Goal: Entertainment & Leisure: Consume media (video, audio)

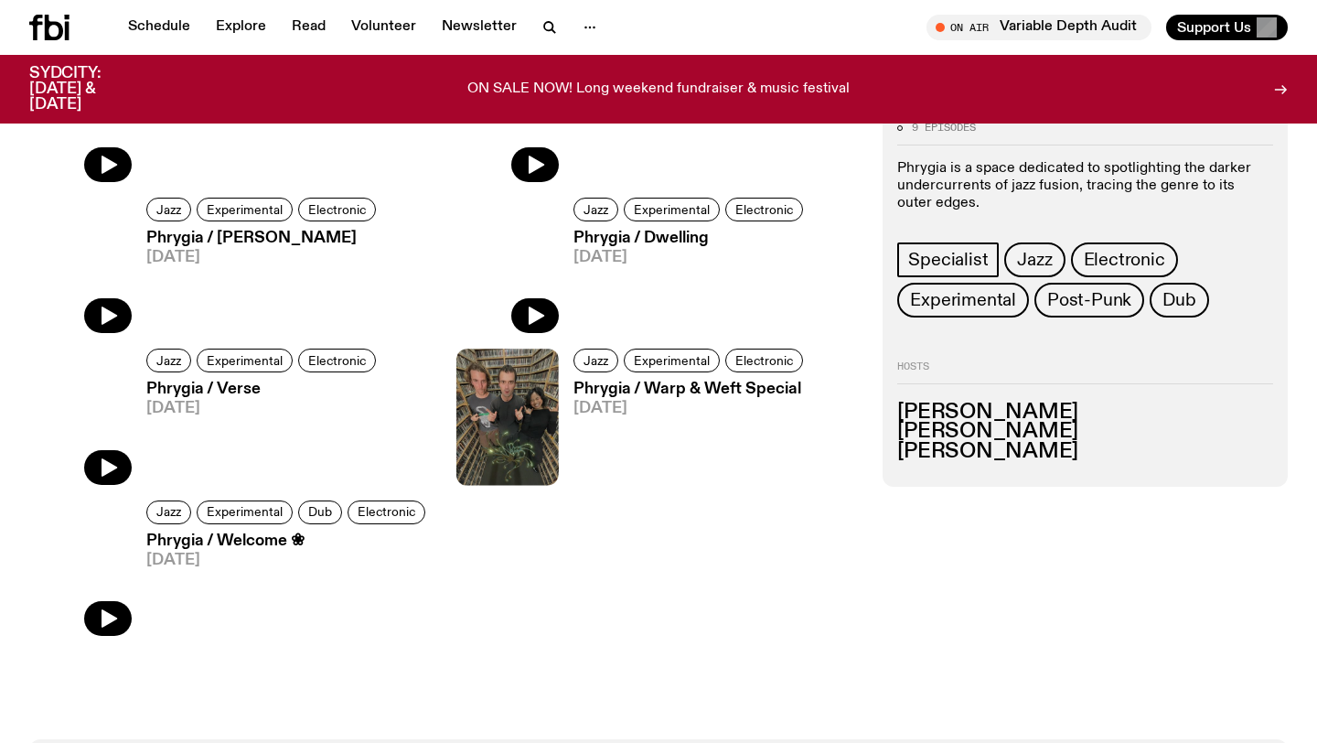
scroll to position [1165, 0]
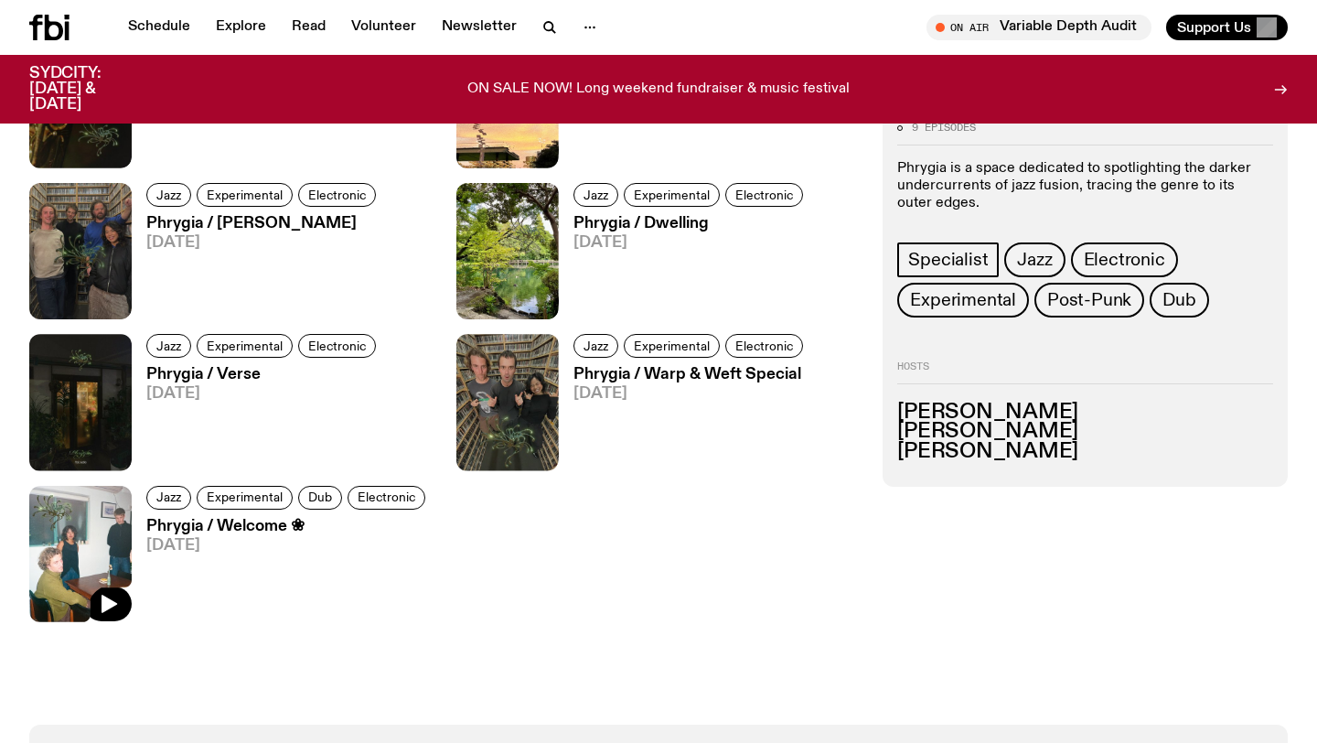
click at [124, 547] on img at bounding box center [80, 554] width 102 height 136
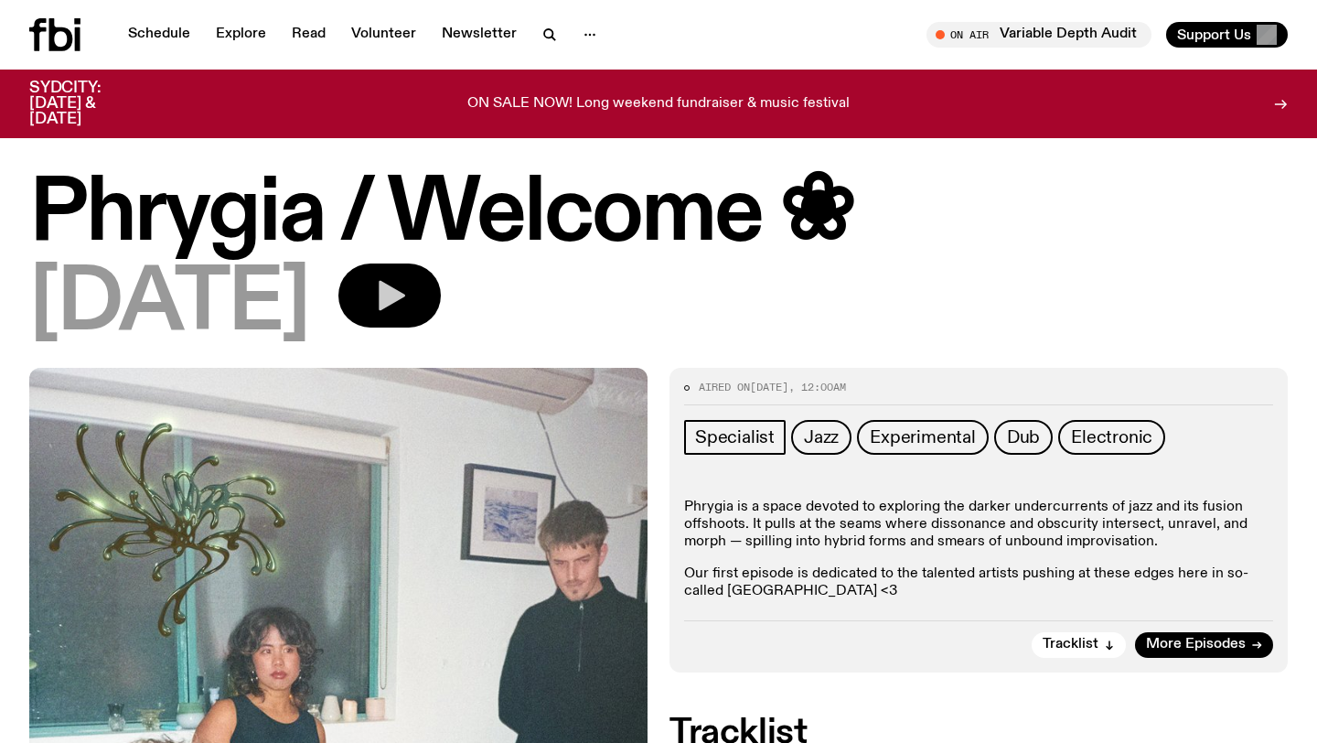
click at [408, 310] on icon "button" at bounding box center [389, 295] width 37 height 37
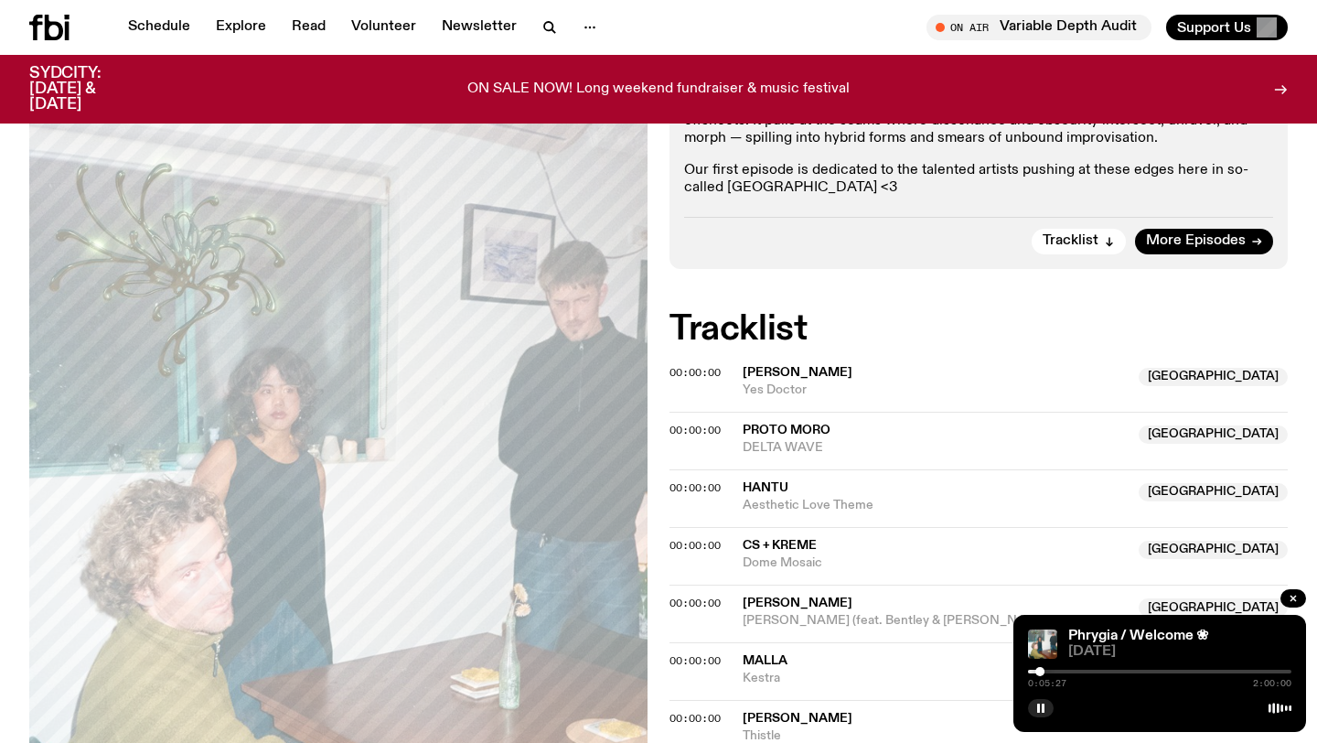
scroll to position [386, 0]
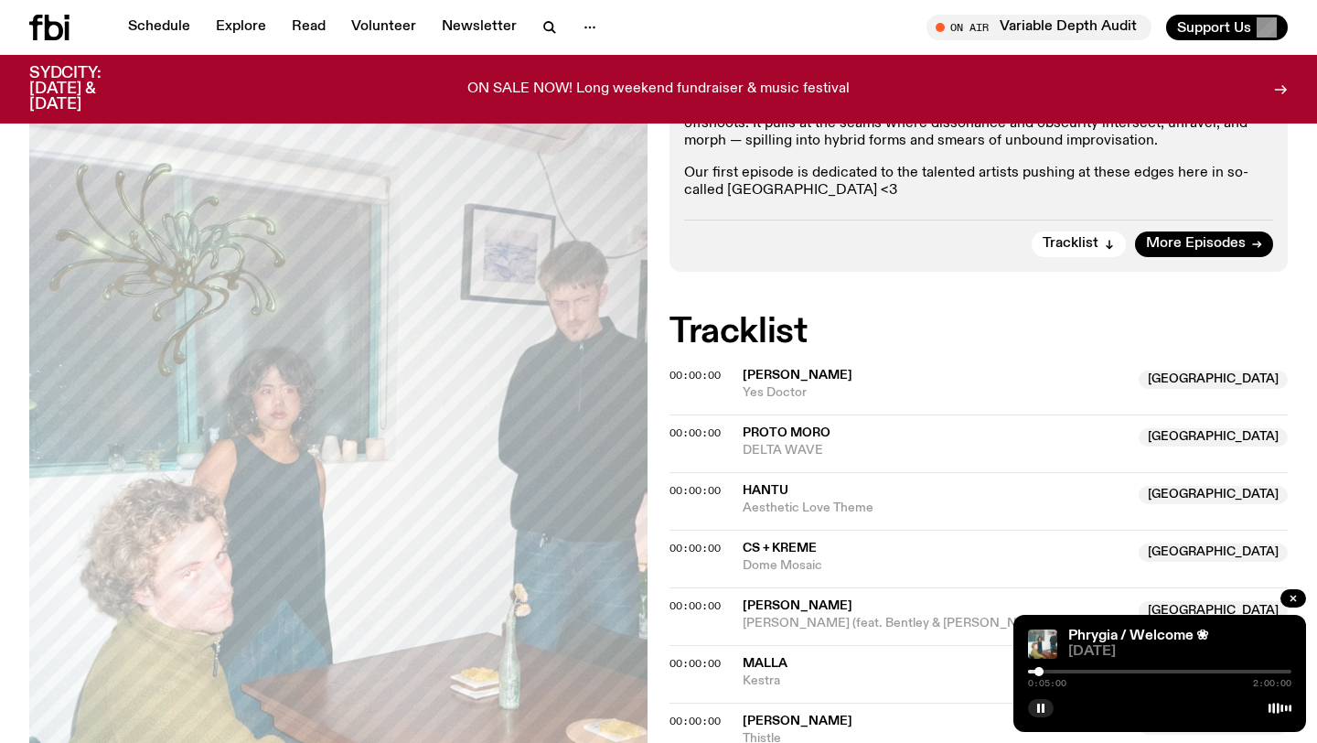
click at [1039, 673] on div at bounding box center [1039, 671] width 9 height 9
click at [1038, 672] on div at bounding box center [1039, 671] width 9 height 9
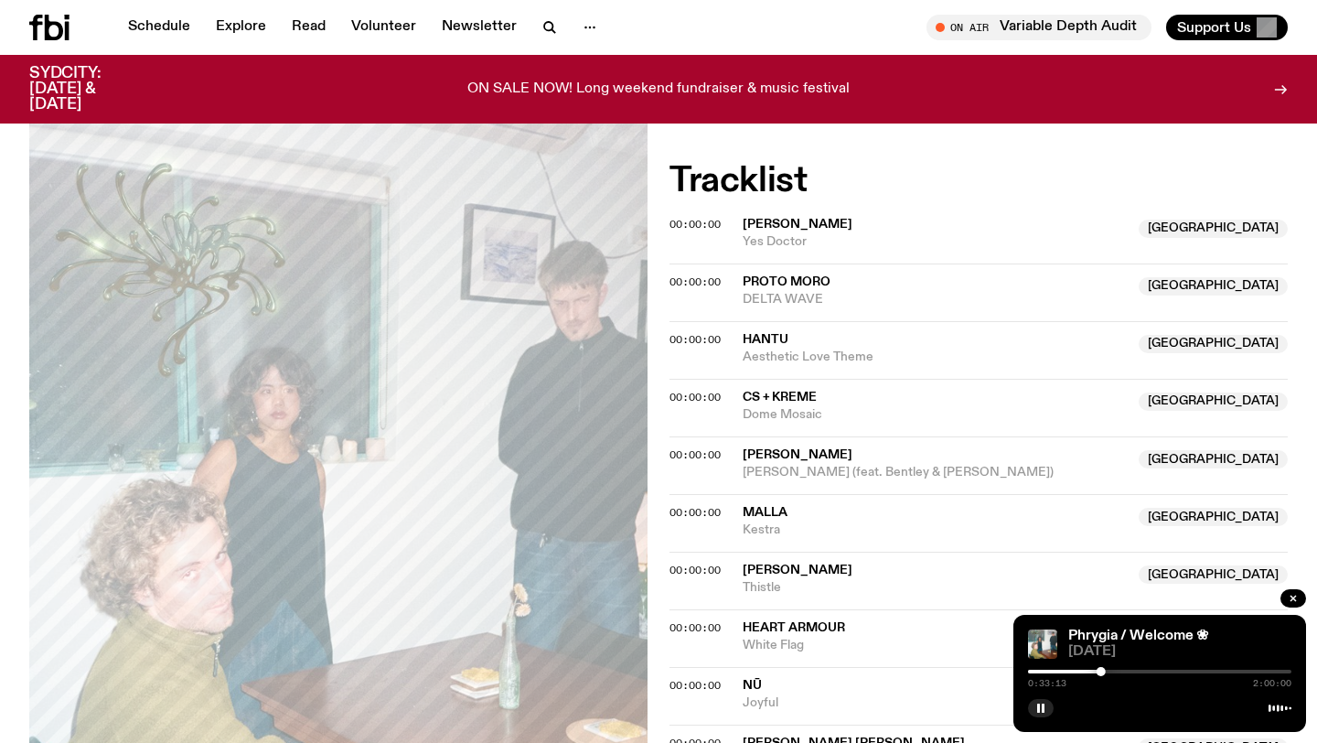
scroll to position [523, 0]
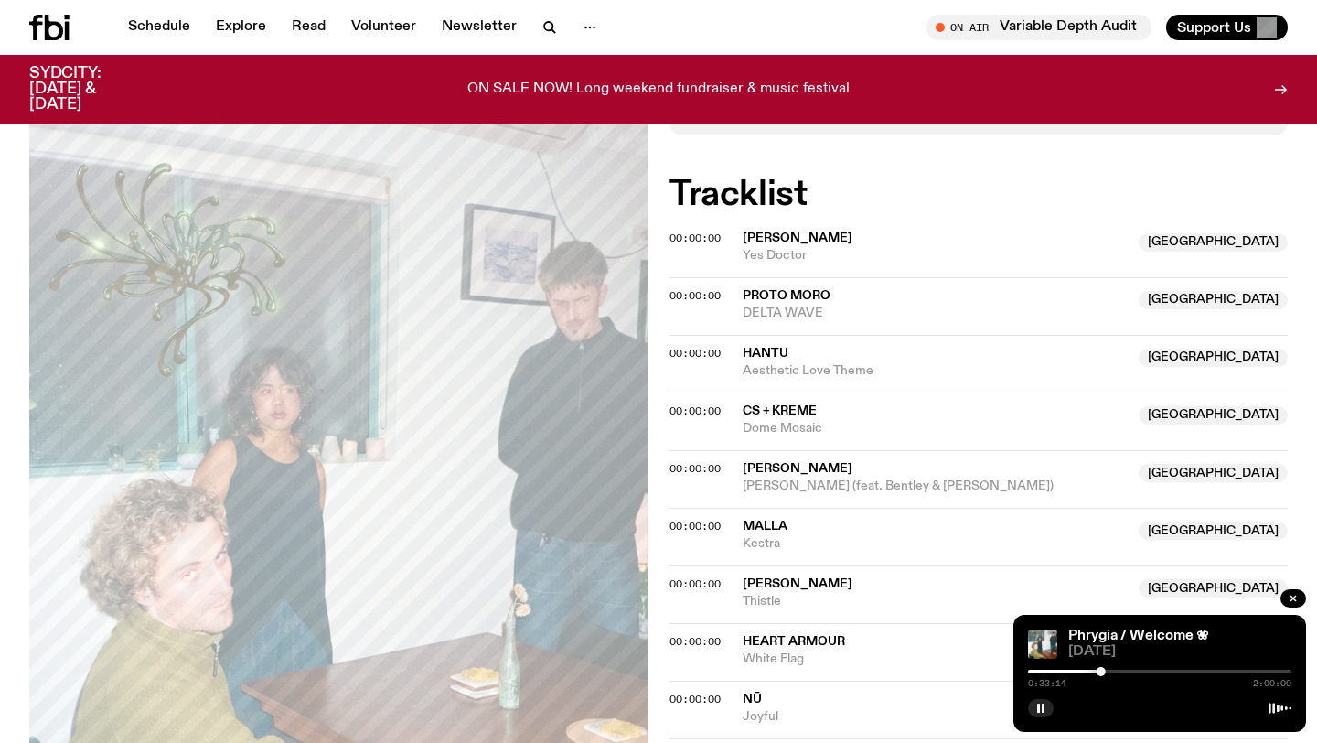
click at [840, 509] on div "00:00:00 Malla Australia Kestra Australia" at bounding box center [979, 537] width 618 height 58
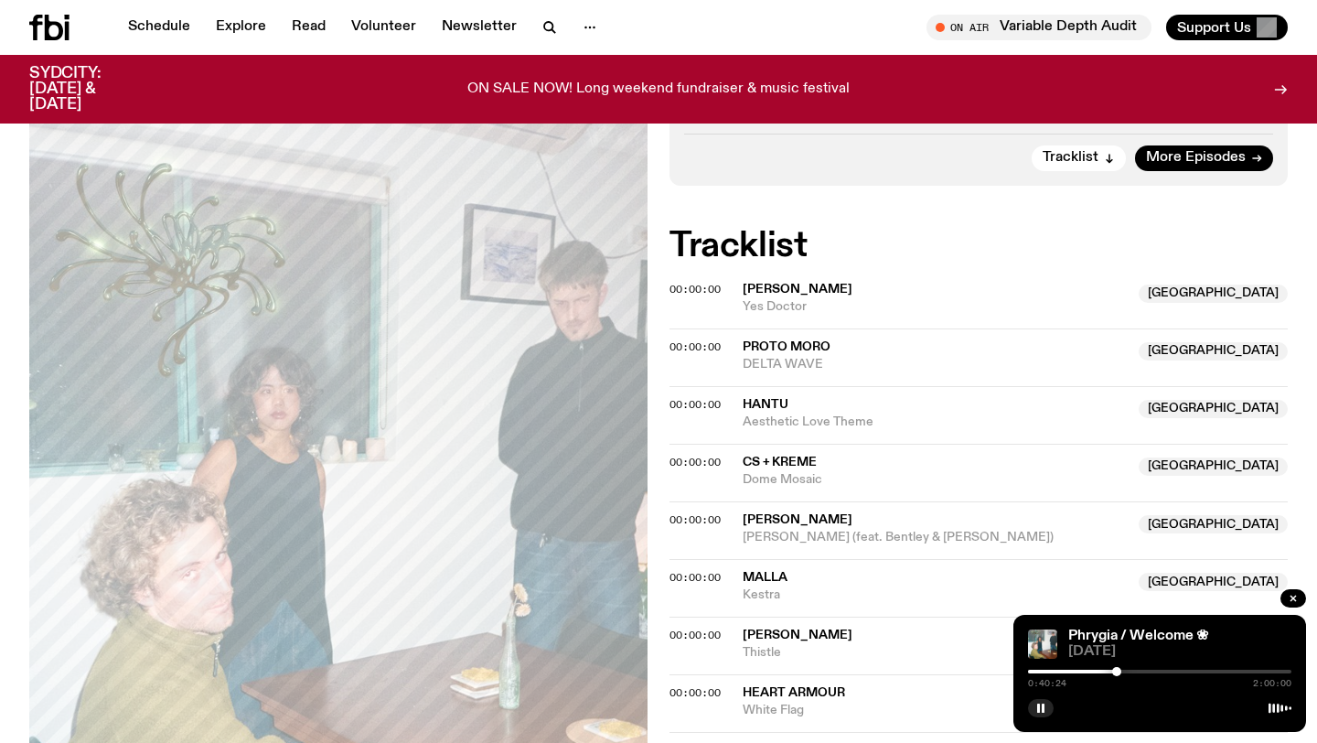
scroll to position [474, 0]
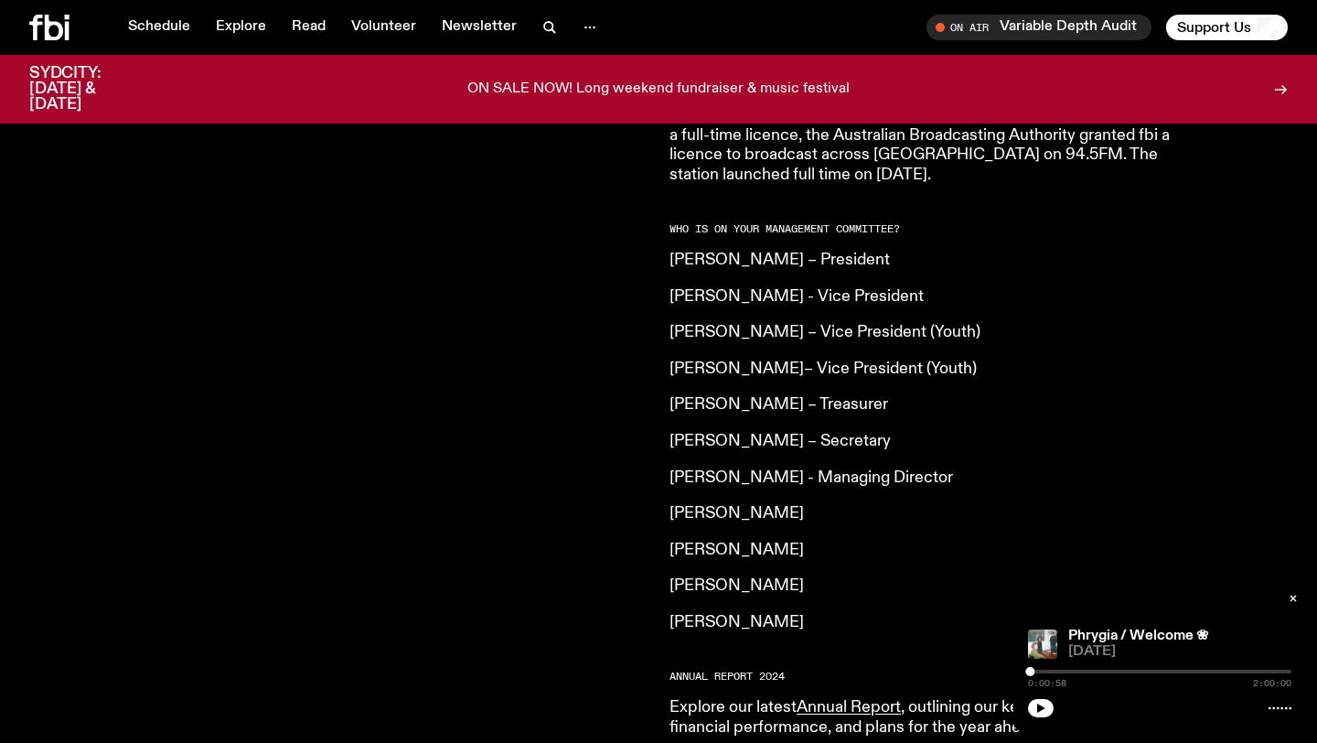
scroll to position [1300, 0]
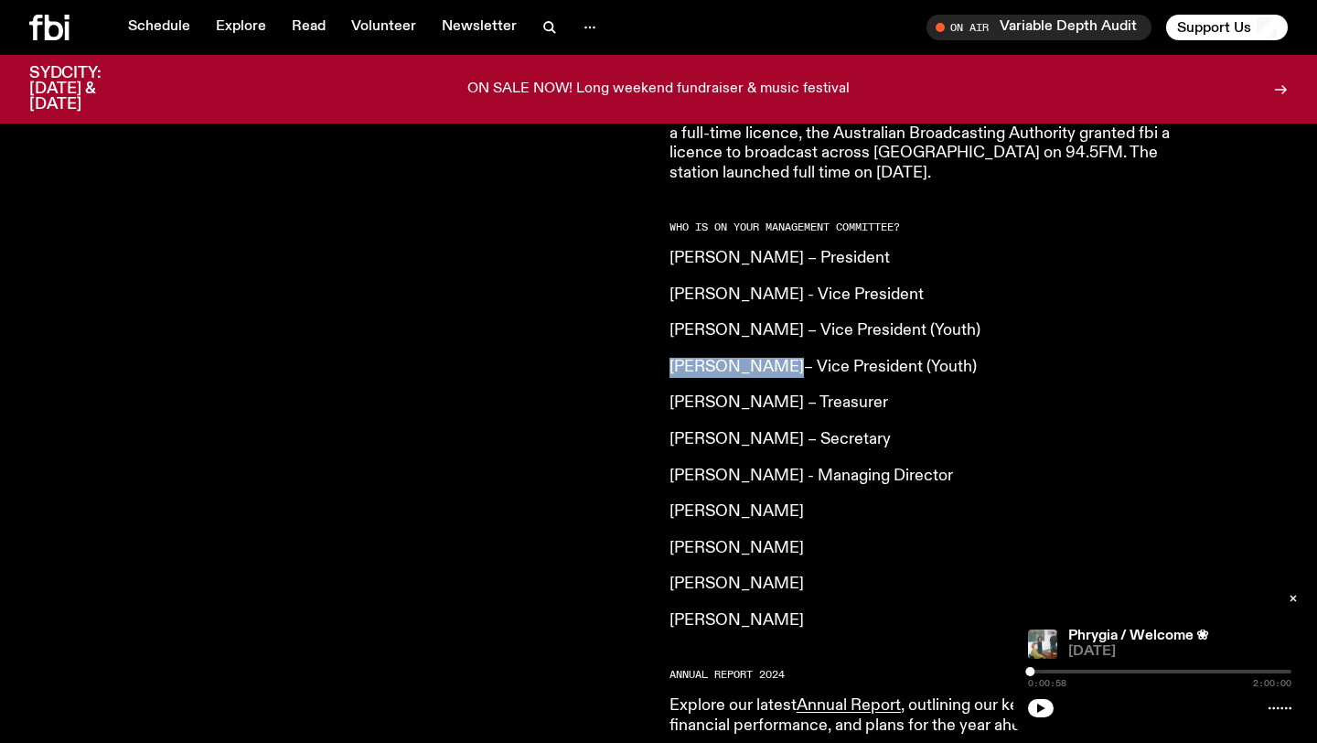
drag, startPoint x: 767, startPoint y: 329, endPoint x: 669, endPoint y: 320, distance: 98.3
click at [670, 358] on p "[PERSON_NAME]– Vice President (Youth)" at bounding box center [933, 368] width 527 height 20
copy p "[PERSON_NAME]"
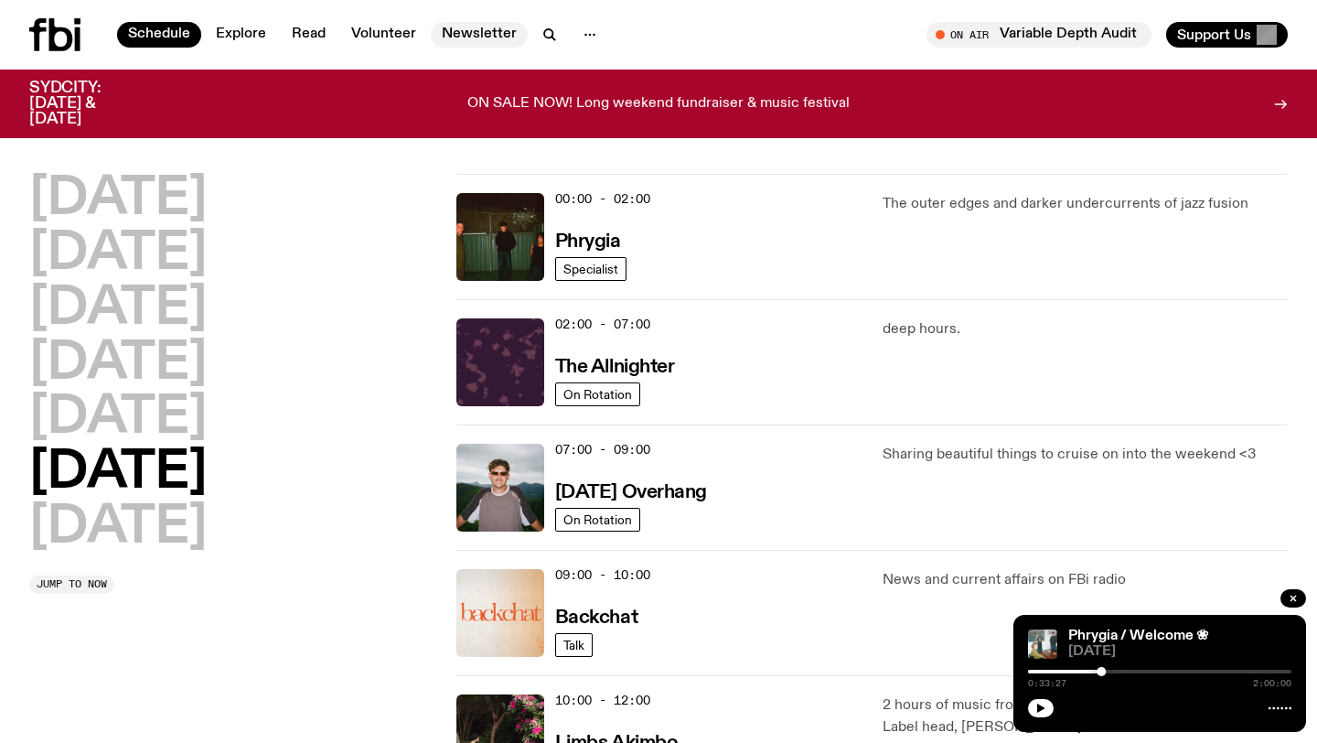
click at [459, 39] on link "Newsletter" at bounding box center [479, 35] width 97 height 26
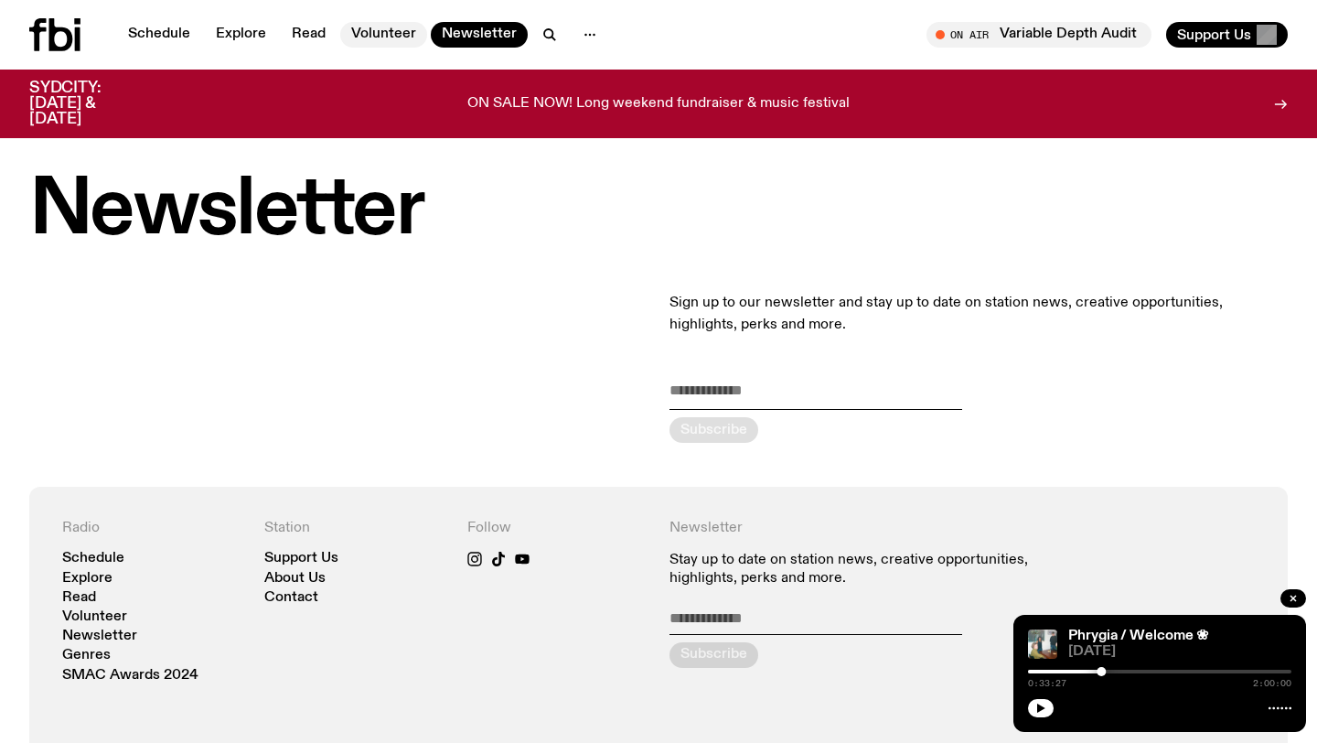
click at [379, 32] on link "Volunteer" at bounding box center [383, 35] width 87 height 26
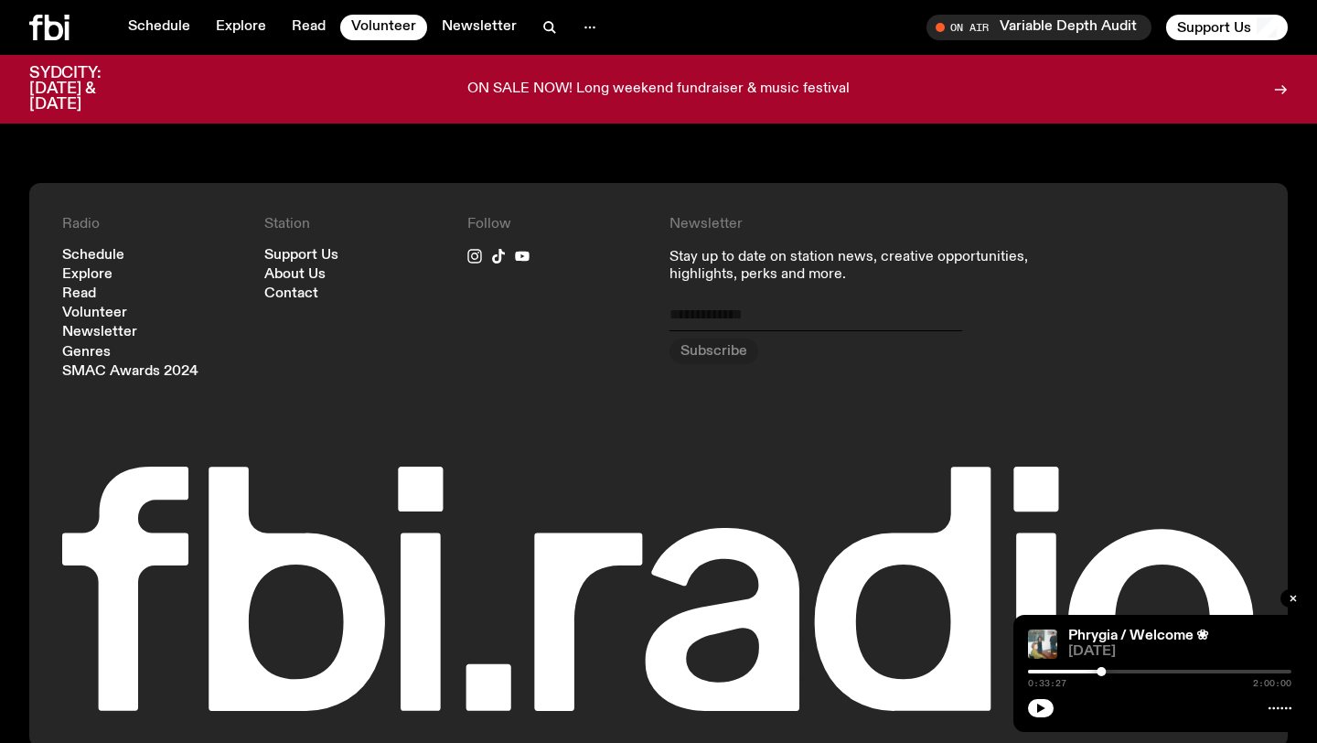
scroll to position [1828, 0]
